Goal: Task Accomplishment & Management: Complete application form

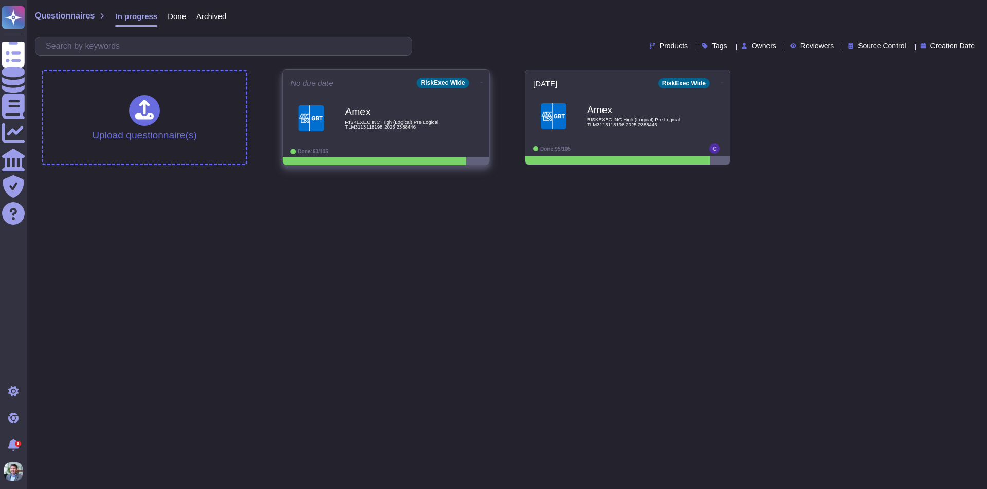
click at [386, 114] on b "Amex" at bounding box center [397, 112] width 104 height 10
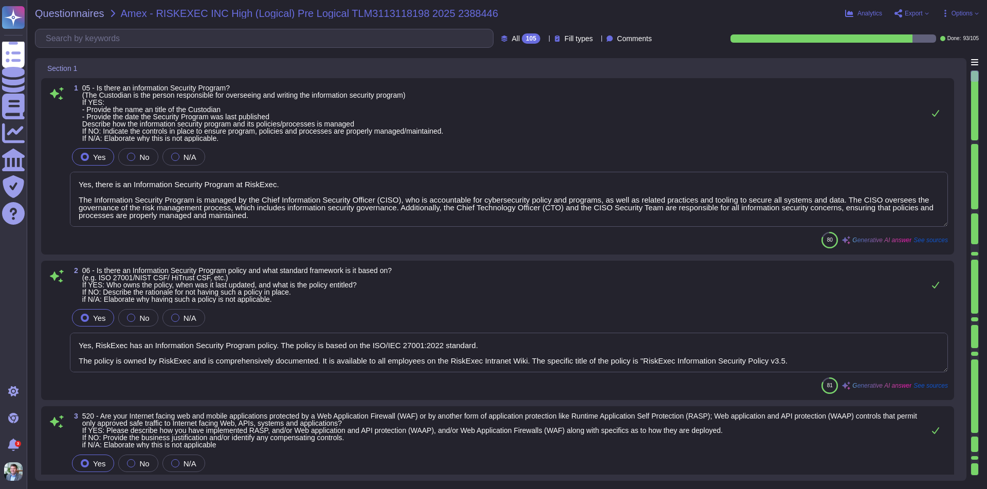
type textarea "Yes, there is an Information Security Program at RiskExec. The Information Secu…"
type textarea "Yes, RiskExec has an Information Security Program policy. The policy is based o…"
type textarea "Yes, RiskExec employs Web Application Firewalls (WAFs) to monitor and filter HT…"
type textarea "Yes, there is a Data Governance and Classification Policy in place at RiskExec.…"
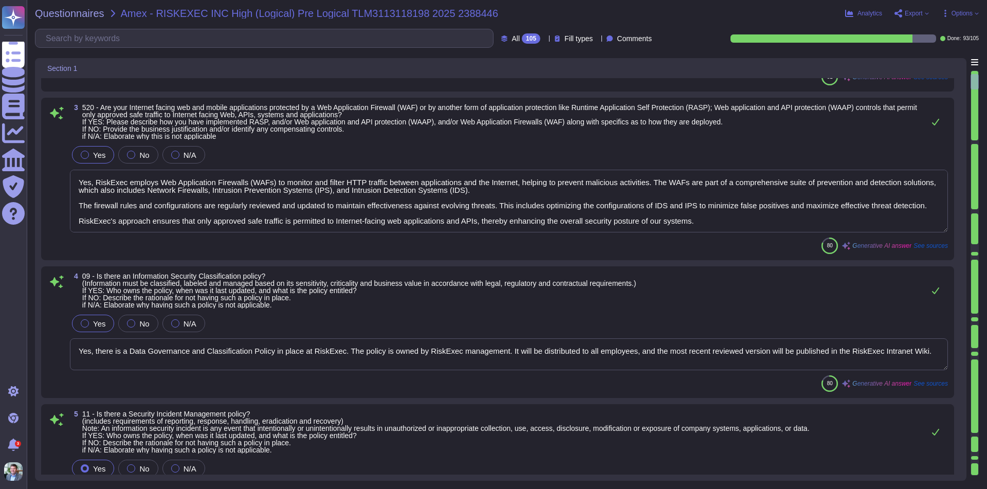
type textarea "Yes, our organization has a documented Incident Response Policy that outlines o…"
type textarea "Yes, RiskExec has an Access Control Policy. - Policy Owner: The policy is manag…"
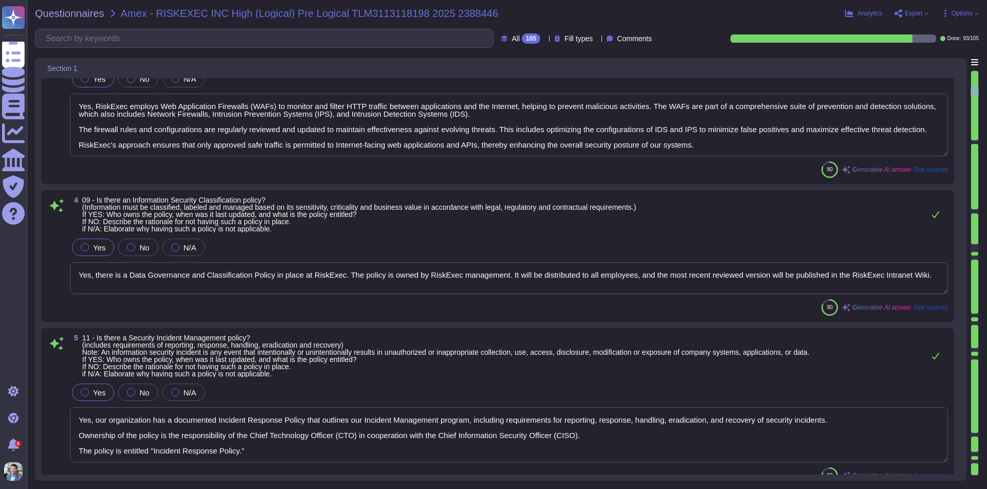
type textarea "Yes, there is an Acceptable Use Policy in place. - Ownership: The policy is own…"
type textarea "Yes, RiskExec has an Encryption Policy. - Ownership: The policy is governed by …"
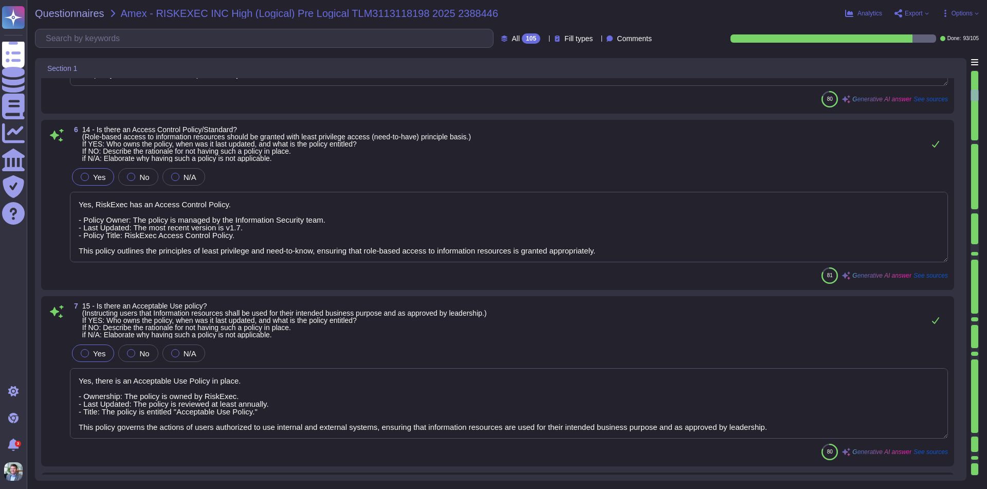
type textarea "Yes, RiskExec maintains a comprehensive set of policies as part of its cybersec…"
type textarea "Yes, there is a Data Loss Prevention (DLP) process in place, supported by polic…"
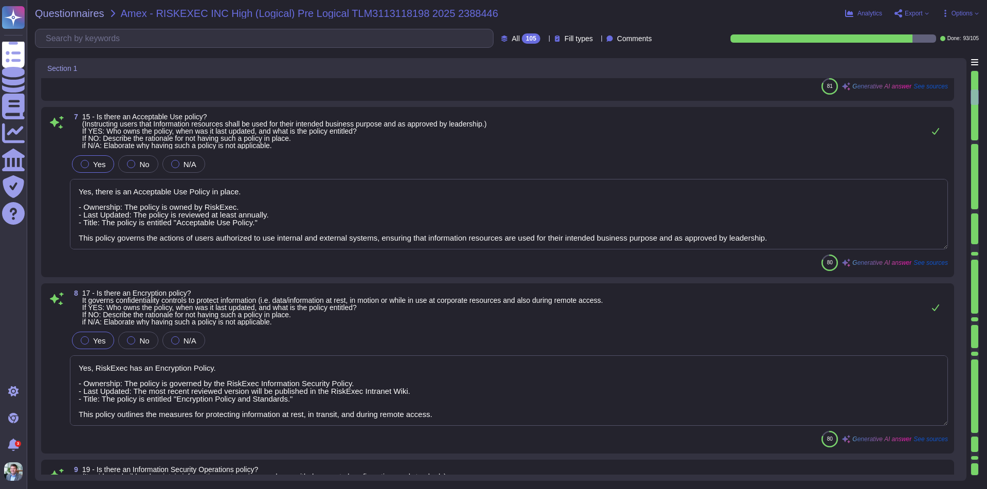
type textarea "Yes, our organization has a comprehensive Threat Intelligence process. The poli…"
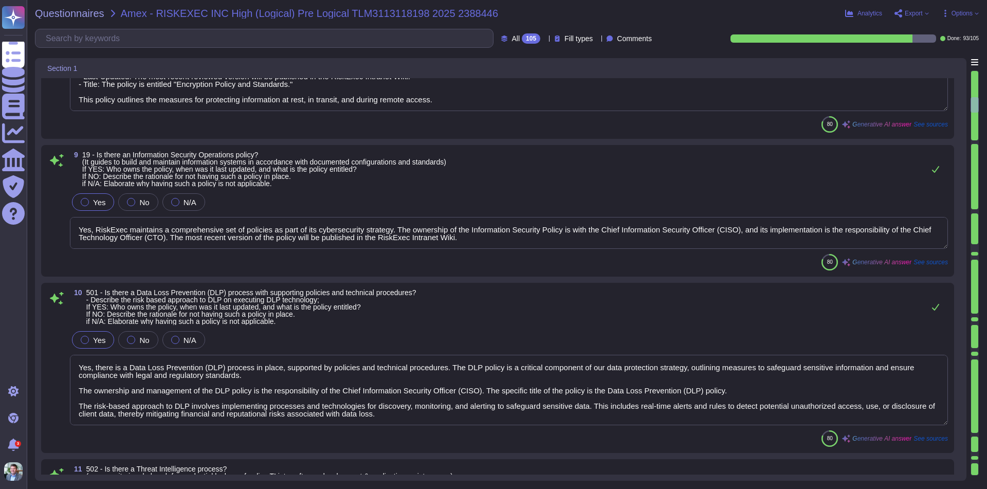
type textarea "Yes, RiskExec has established a comprehensive security awareness training progr…"
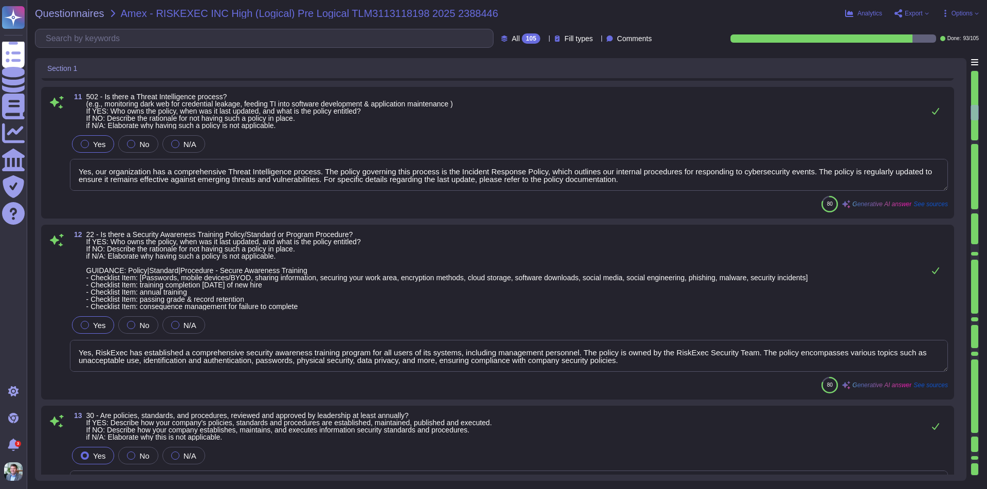
type textarea "Yes, policies, standards, and procedures are reviewed and approved by leadershi…"
type textarea "Yes, RiskExec has an information security risk assessment process that incorpor…"
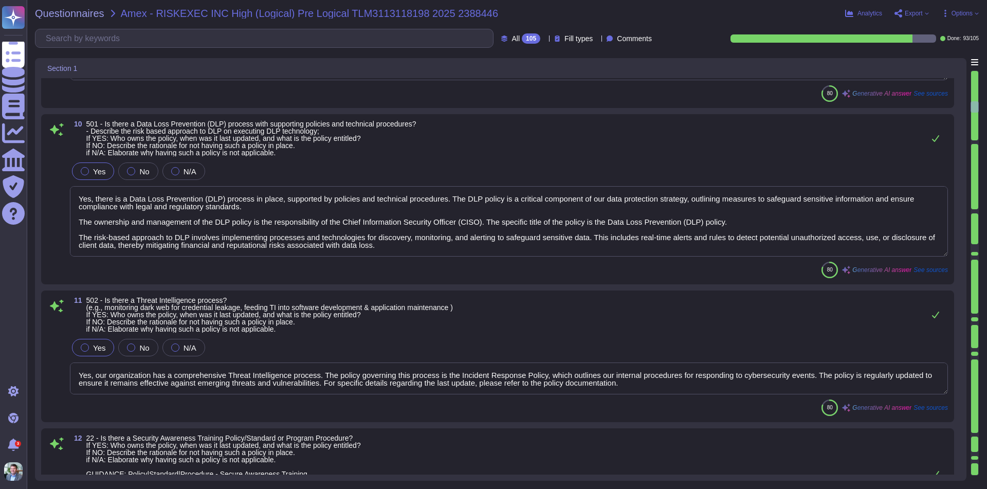
type textarea "Yes, there is an Acceptable Use Policy in place. - Ownership: The policy is own…"
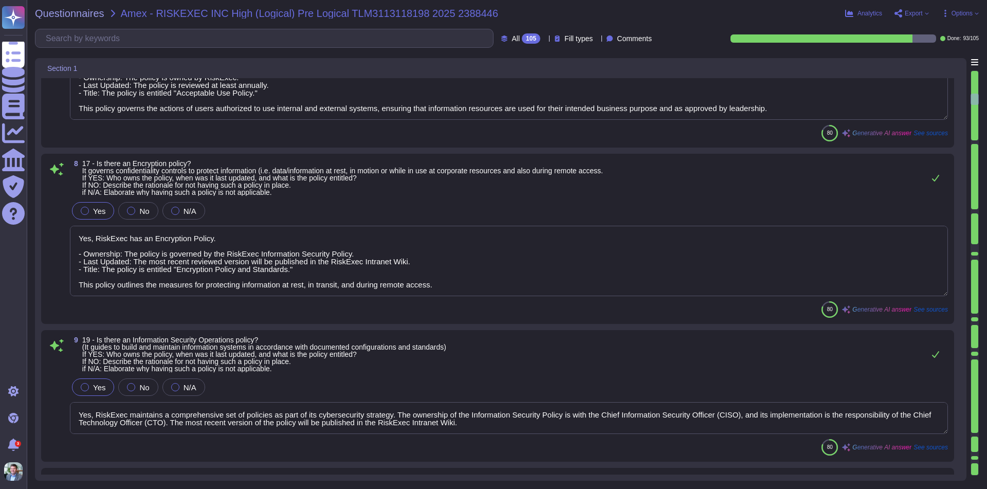
type textarea "Yes, our organization has a documented Incident Response Policy that outlines o…"
type textarea "Yes, RiskExec has an Access Control Policy. - Policy Owner: The policy is manag…"
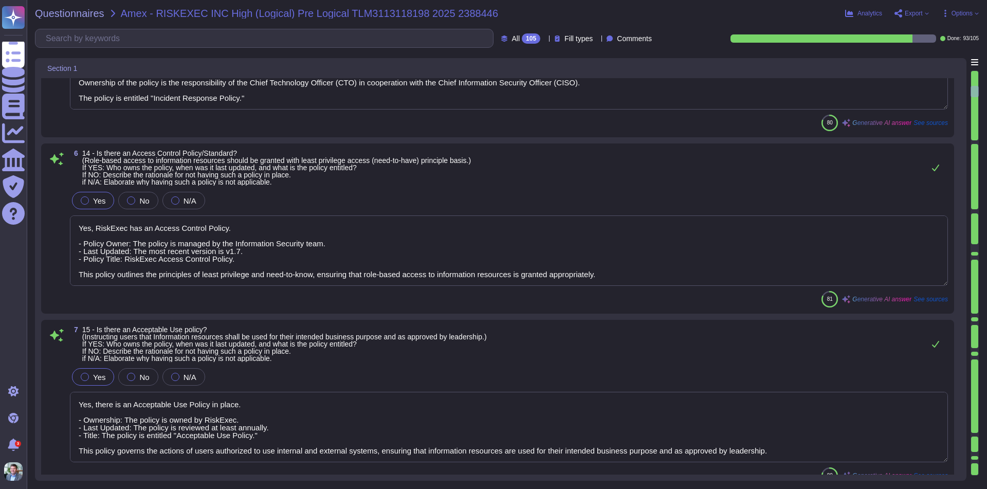
type textarea "Yes, there is a Data Governance and Classification Policy in place at RiskExec.…"
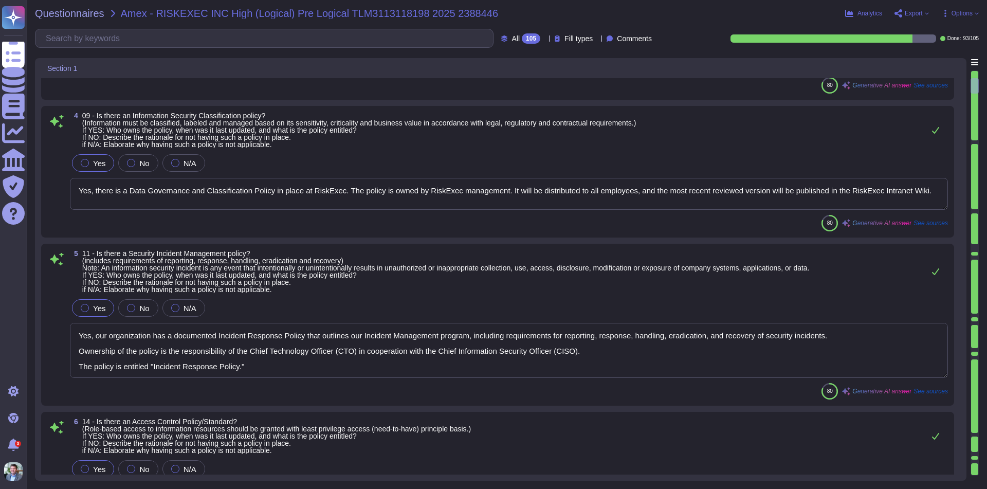
scroll to position [175, 0]
type textarea "Yes, RiskExec has an Information Security Program policy. The policy is based o…"
type textarea "Yes, RiskExec employs Web Application Firewalls (WAFs) to monitor and filter HT…"
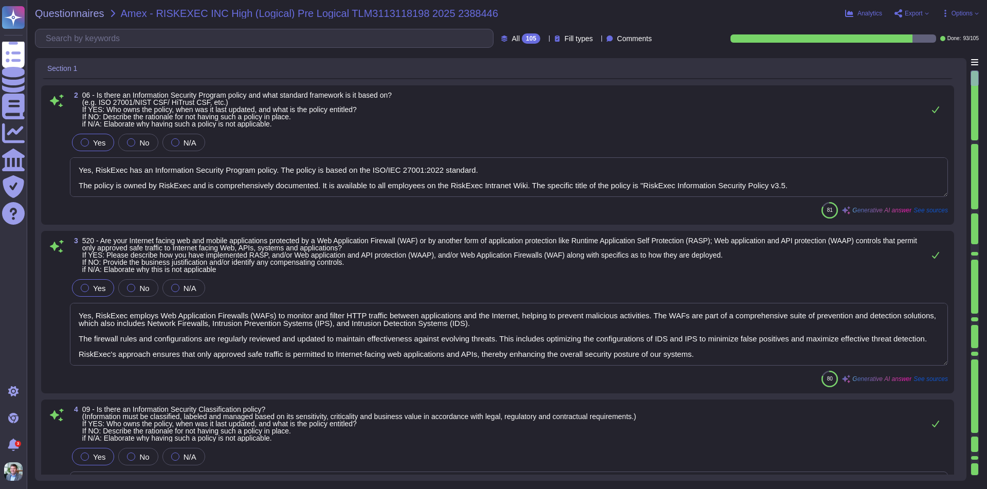
scroll to position [0, 0]
type textarea "Yes, there is an Information Security Program at RiskExec. The Information Secu…"
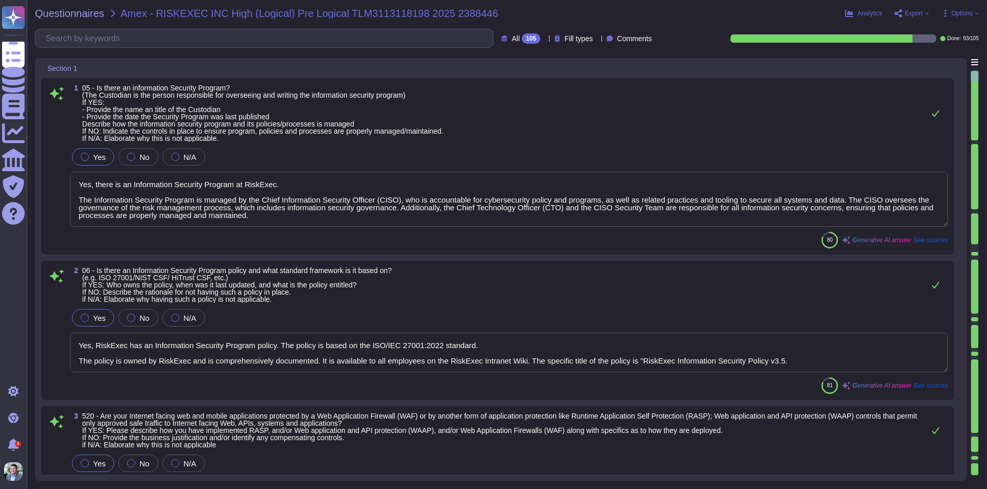
click at [924, 38] on div at bounding box center [834, 38] width 206 height 8
click at [584, 39] on div "Fill types" at bounding box center [575, 38] width 43 height 8
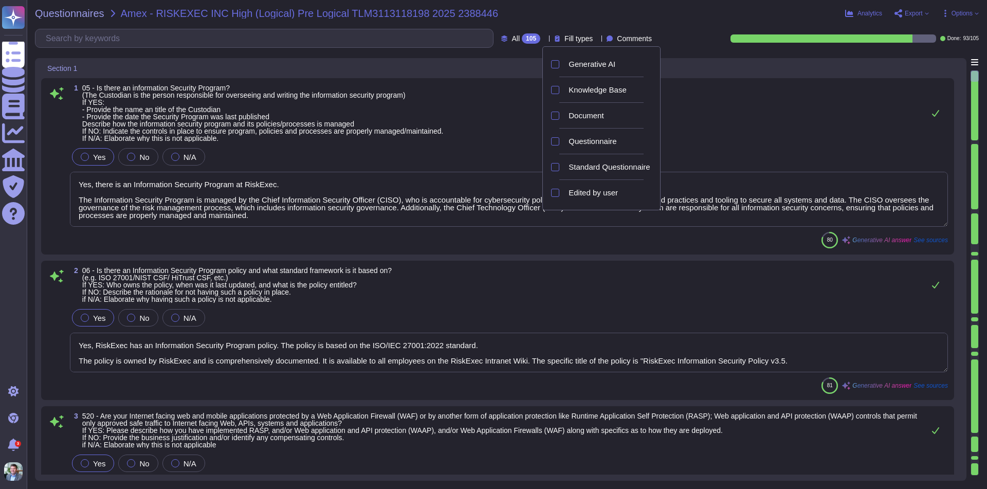
click at [642, 37] on span "Comments" at bounding box center [634, 38] width 35 height 7
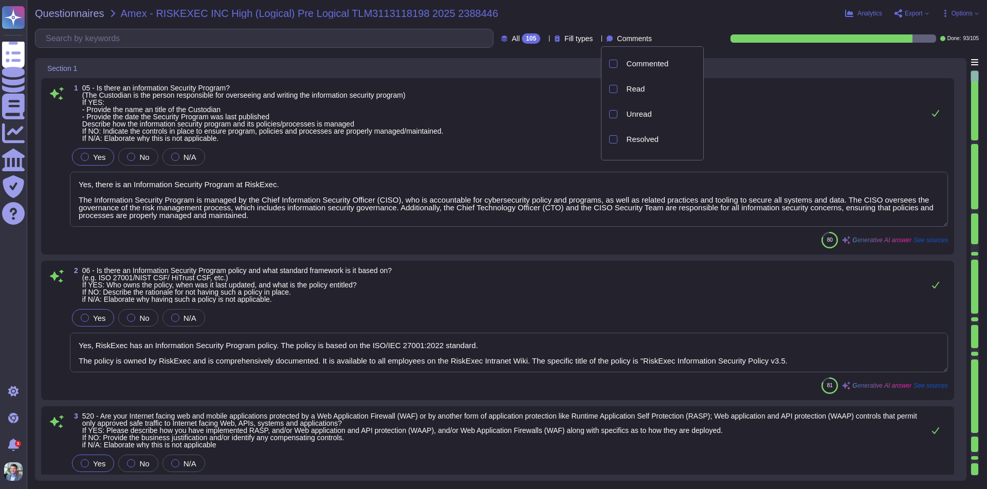
click at [544, 35] on div at bounding box center [544, 38] width 0 height 8
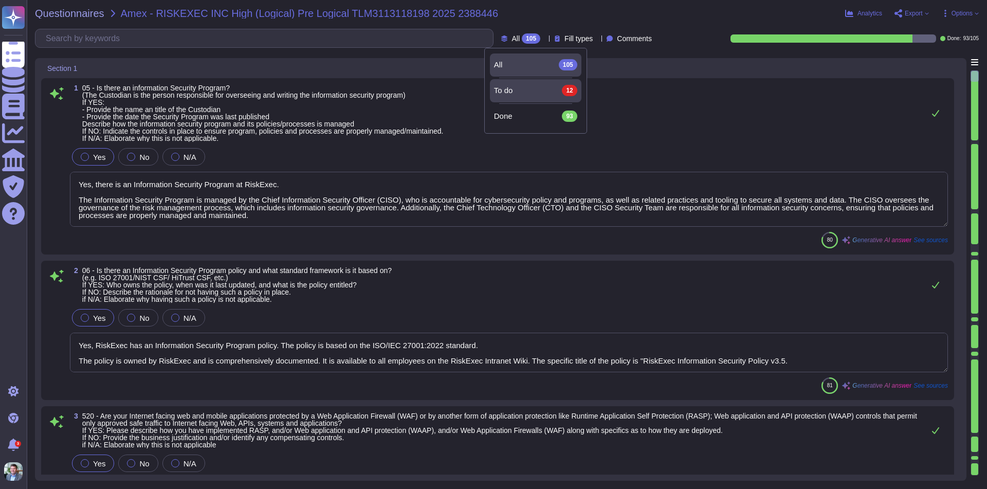
click at [524, 92] on div "To do 12" at bounding box center [535, 90] width 83 height 11
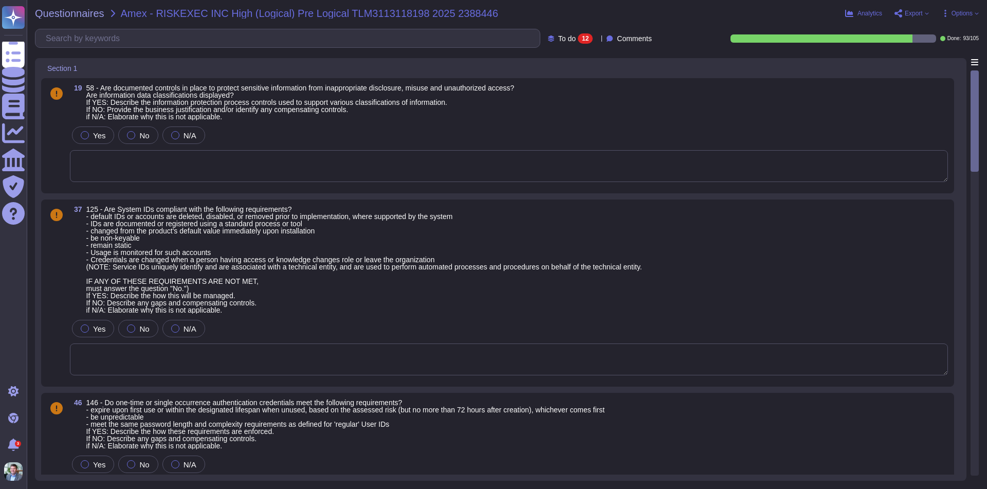
click at [978, 453] on div at bounding box center [974, 273] width 7 height 404
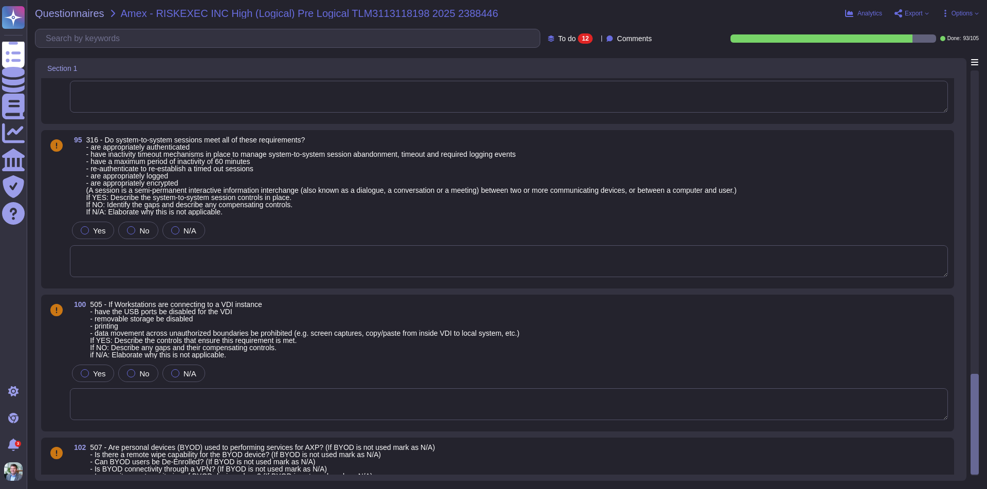
scroll to position [1197, 0]
